Goal: Task Accomplishment & Management: Use online tool/utility

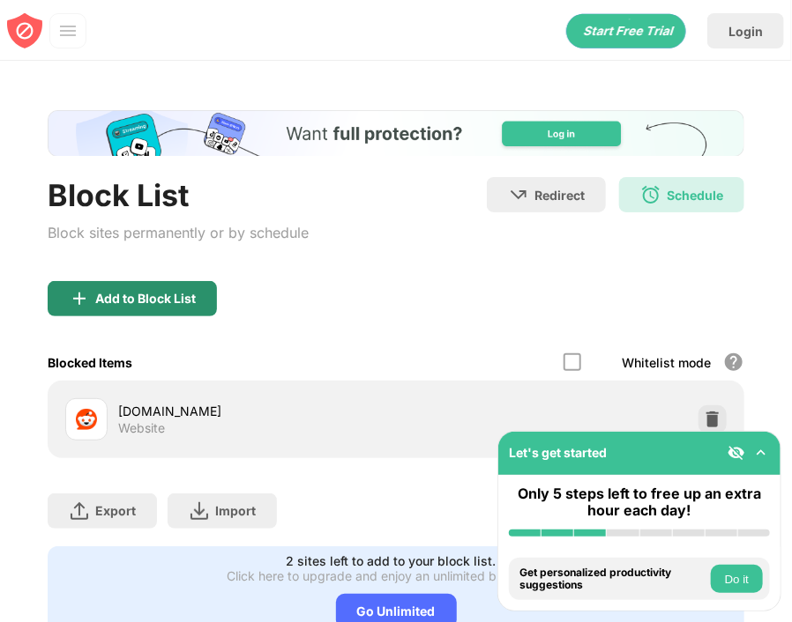
scroll to position [47, 0]
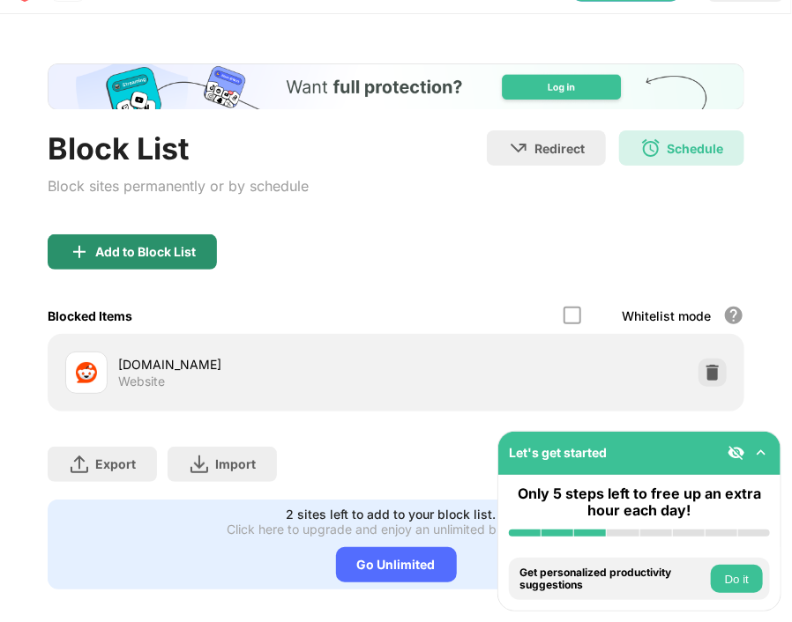
click at [130, 261] on div "Add to Block List" at bounding box center [132, 251] width 169 height 35
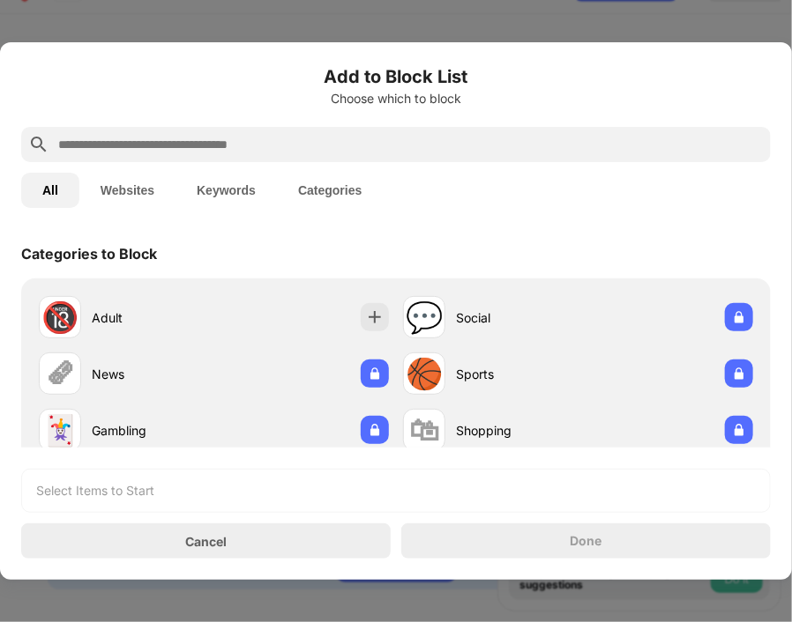
click at [149, 148] on input "text" at bounding box center [409, 144] width 707 height 21
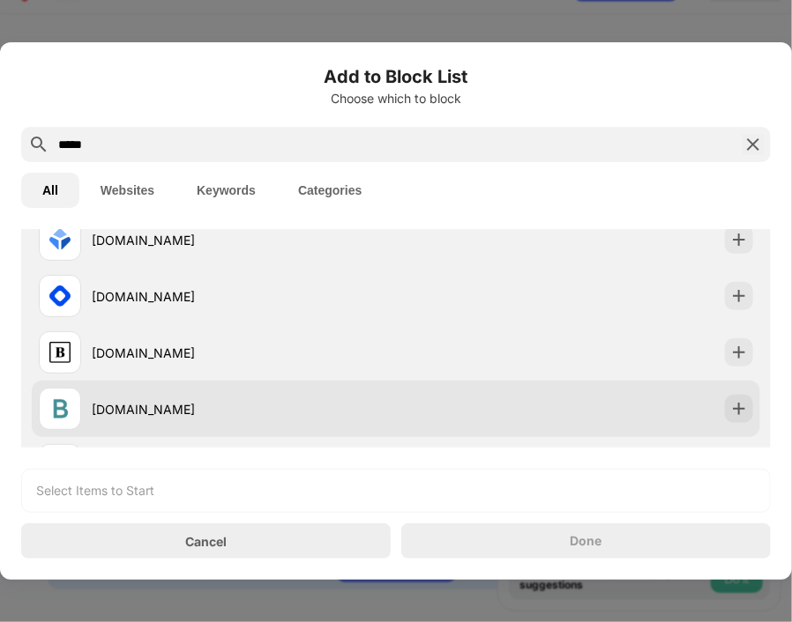
scroll to position [176, 0]
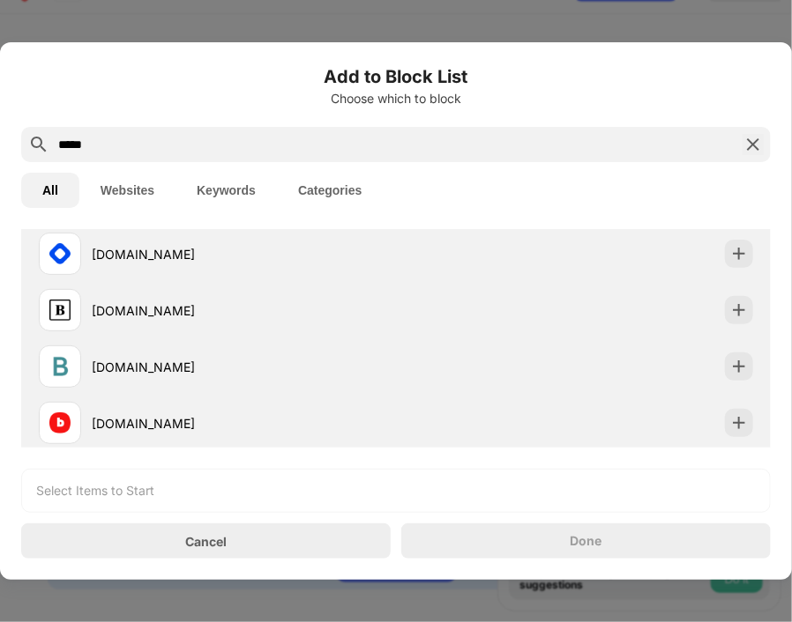
type input "*****"
drag, startPoint x: 272, startPoint y: 160, endPoint x: -40, endPoint y: 160, distance: 312.1
click at [0, 160] on html "Let's get started Only 5 steps left to free up an extra hour each day! Install …" at bounding box center [396, 311] width 792 height 622
drag, startPoint x: 91, startPoint y: 145, endPoint x: -67, endPoint y: 162, distance: 158.7
click at [0, 162] on html "Let's get started Only 5 steps left to free up an extra hour each day! Install …" at bounding box center [396, 311] width 792 height 622
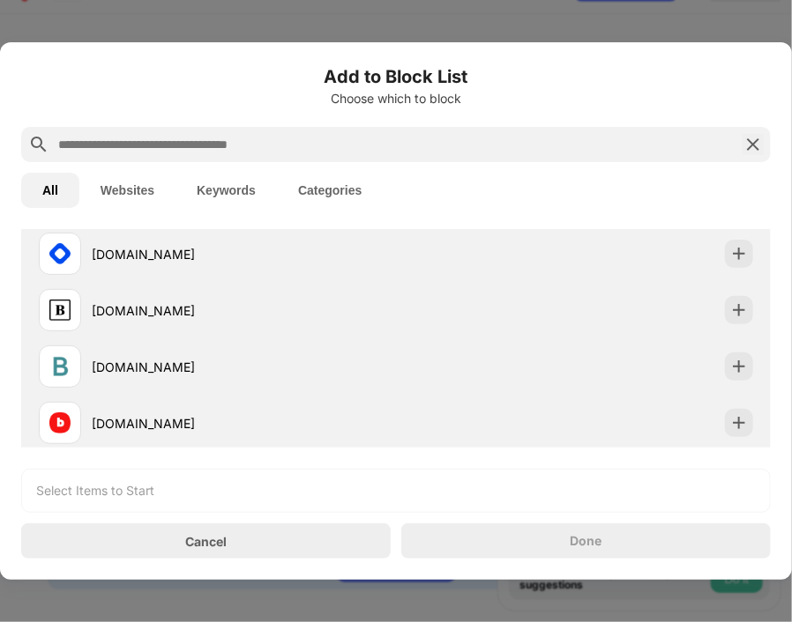
scroll to position [0, 0]
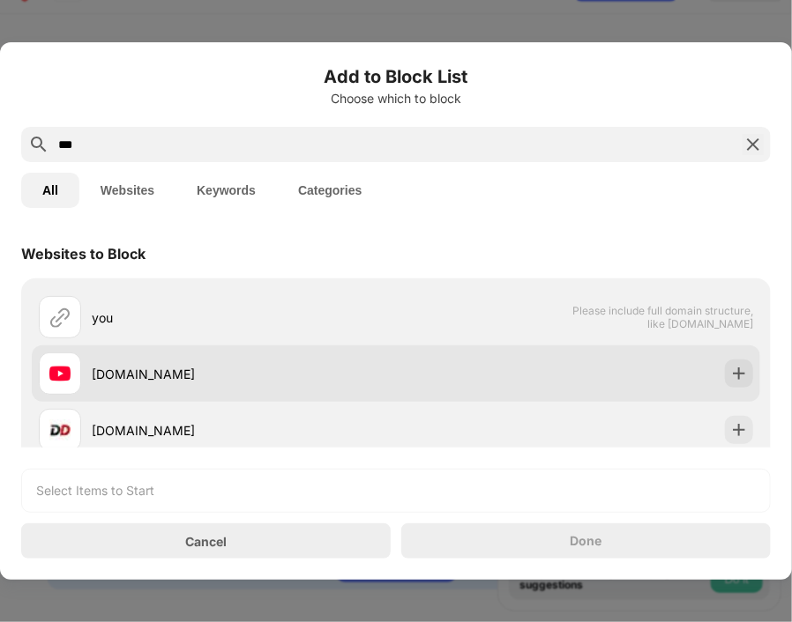
type input "***"
click at [102, 350] on div "[DOMAIN_NAME]" at bounding box center [396, 374] width 728 height 56
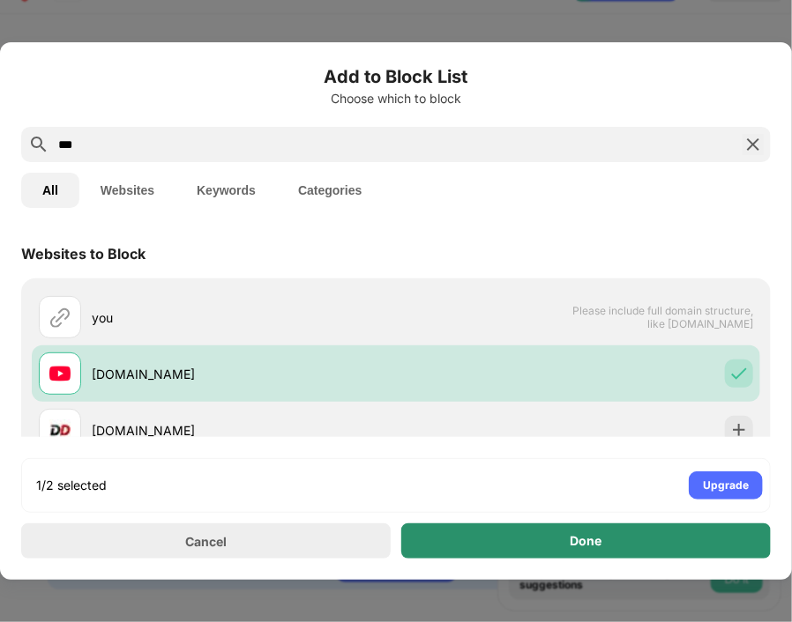
click at [508, 536] on div "Done" at bounding box center [585, 541] width 369 height 35
